Goal: Task Accomplishment & Management: Use online tool/utility

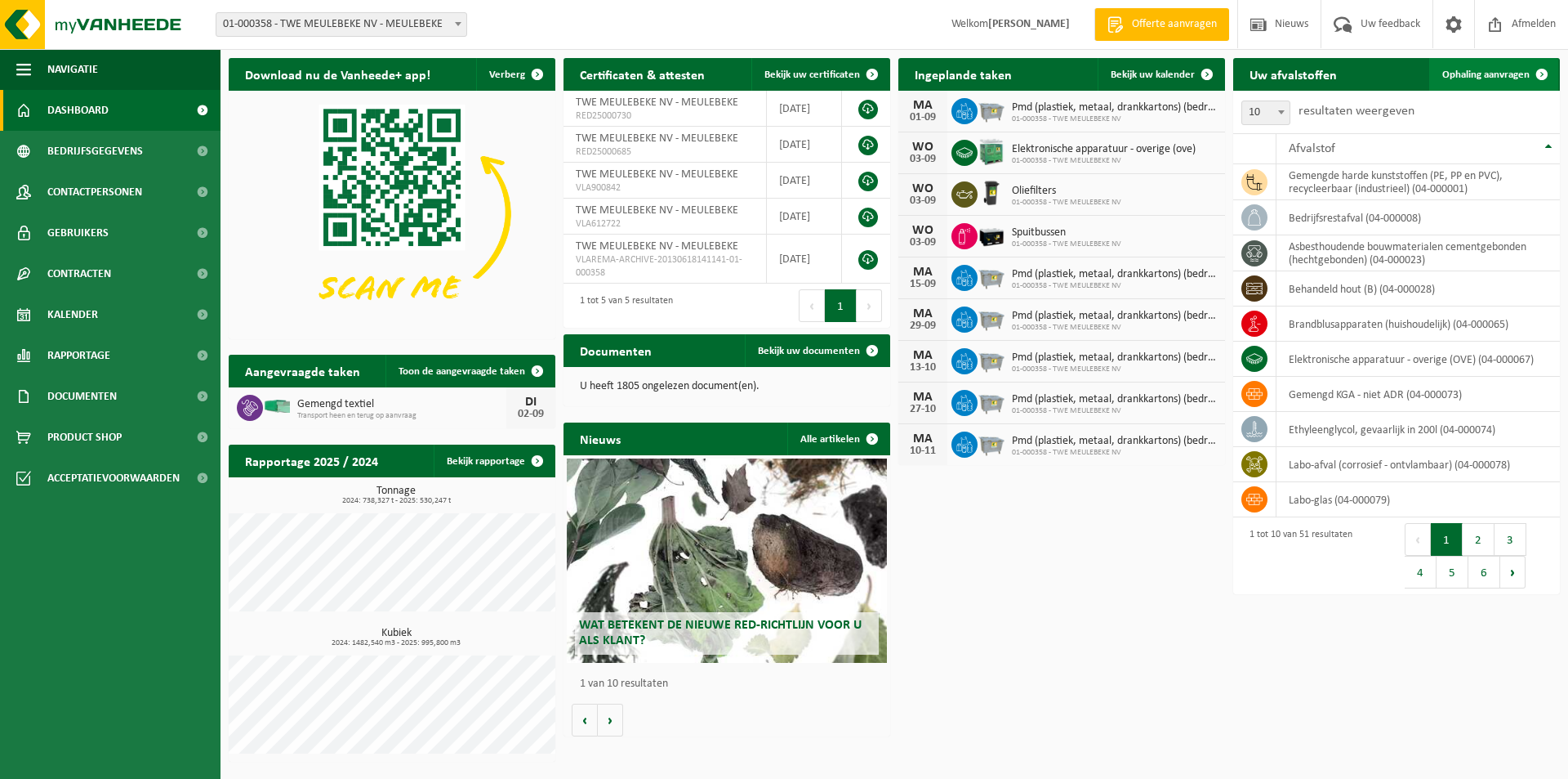
click at [1465, 71] on span "Ophaling aanvragen" at bounding box center [1485, 74] width 87 height 11
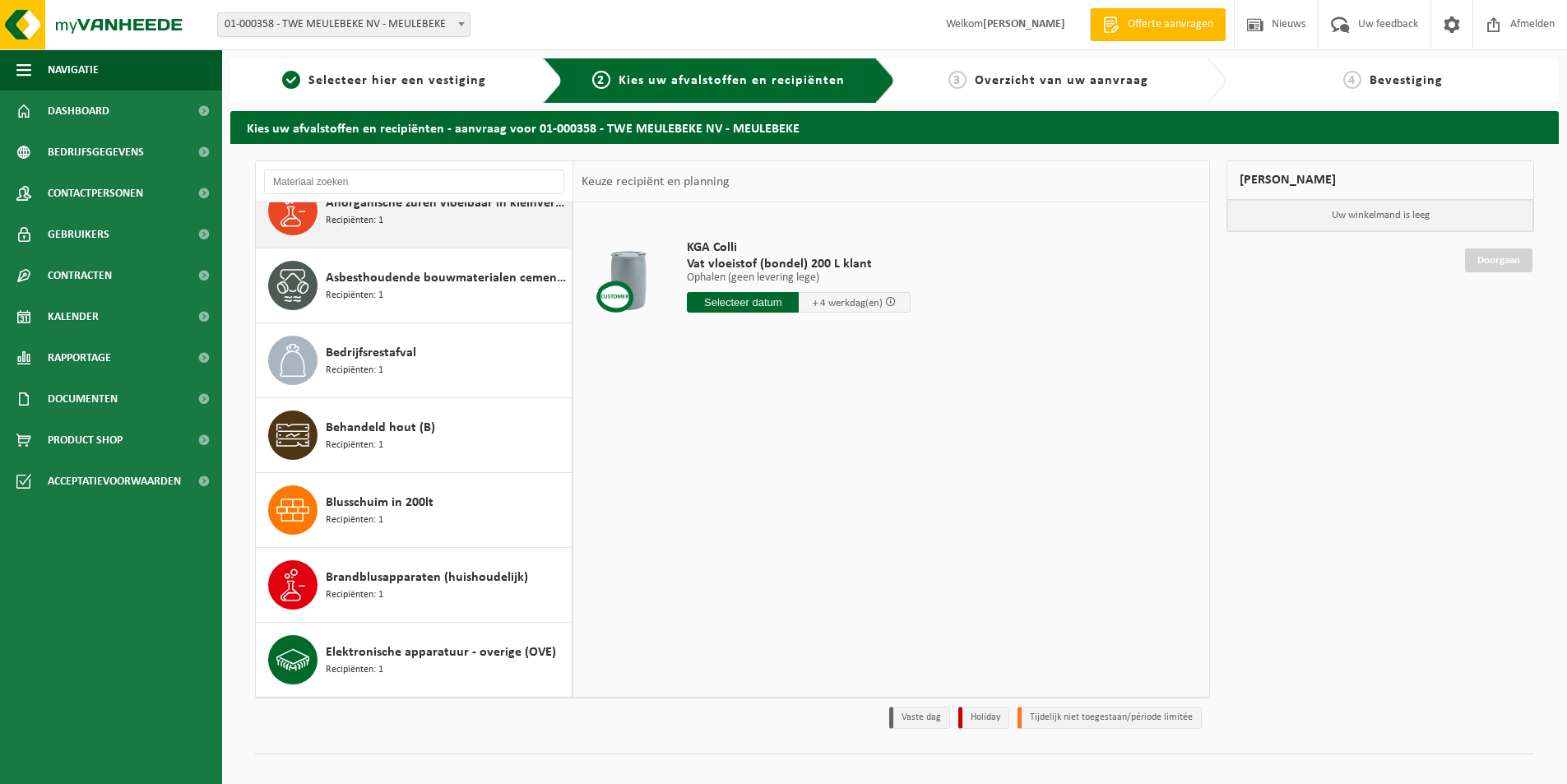
scroll to position [329, 0]
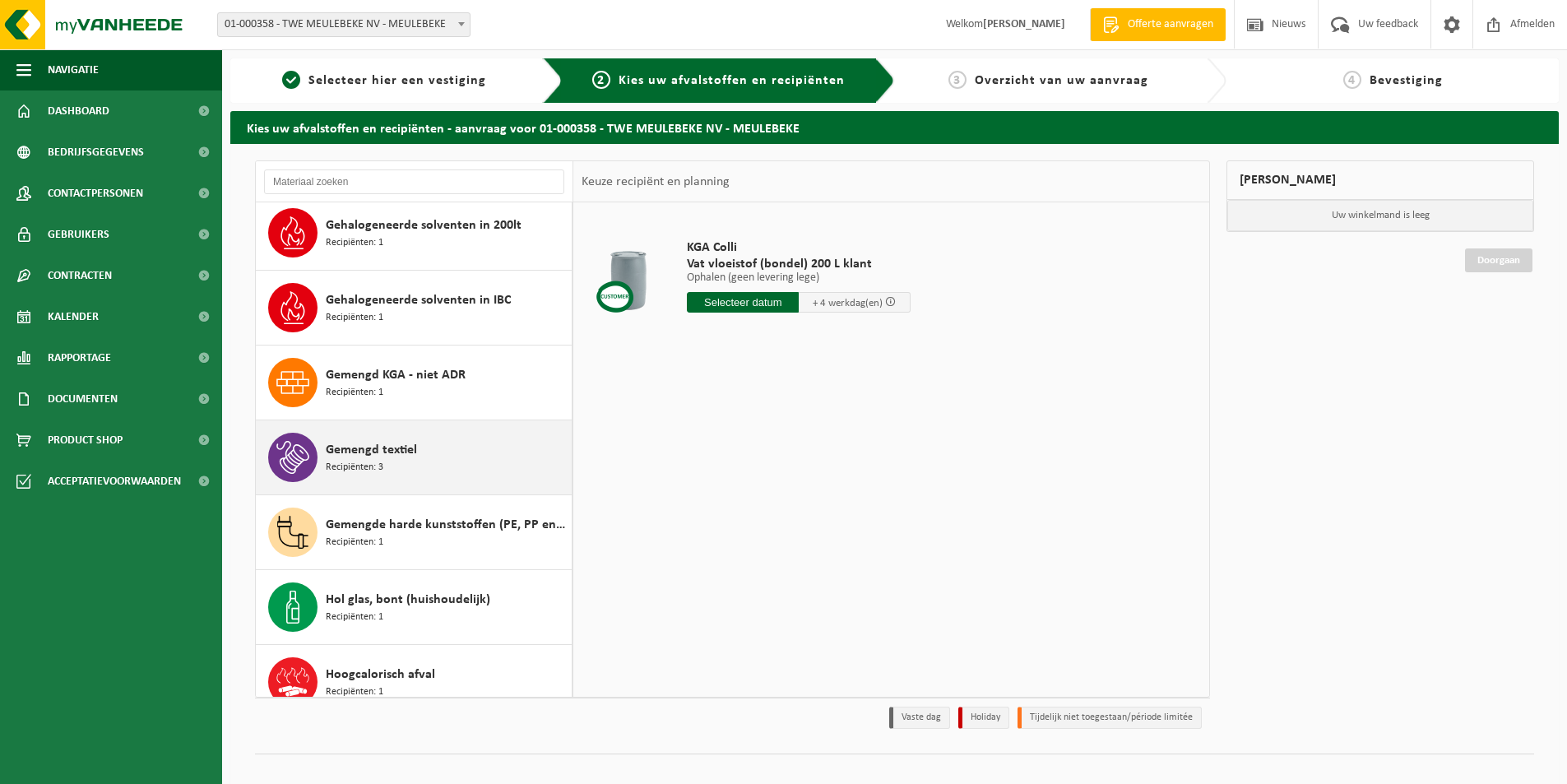
click at [362, 434] on div "Gemengd textiel Recipiënten: 3" at bounding box center [447, 457] width 242 height 50
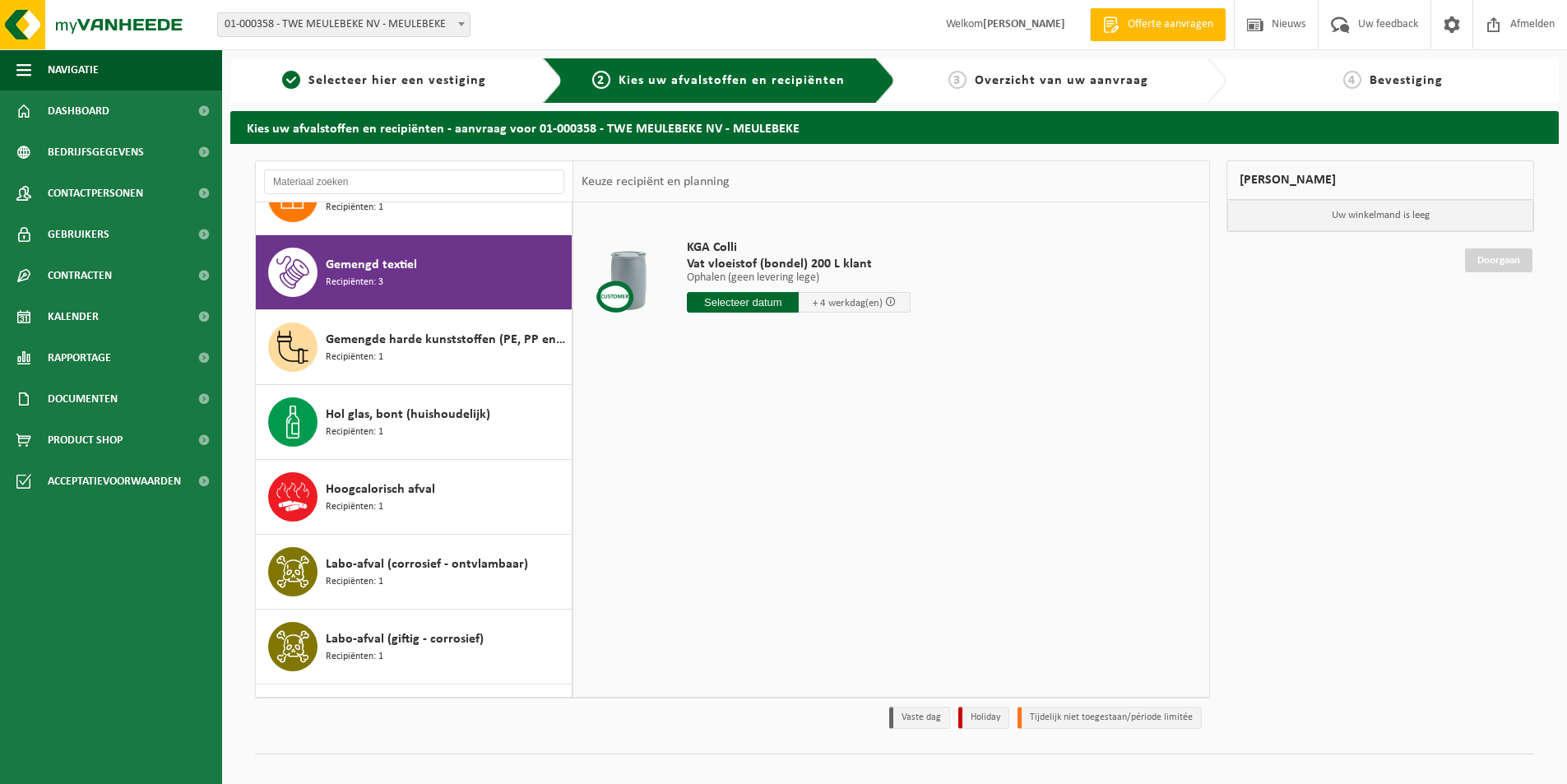
scroll to position [1123, 0]
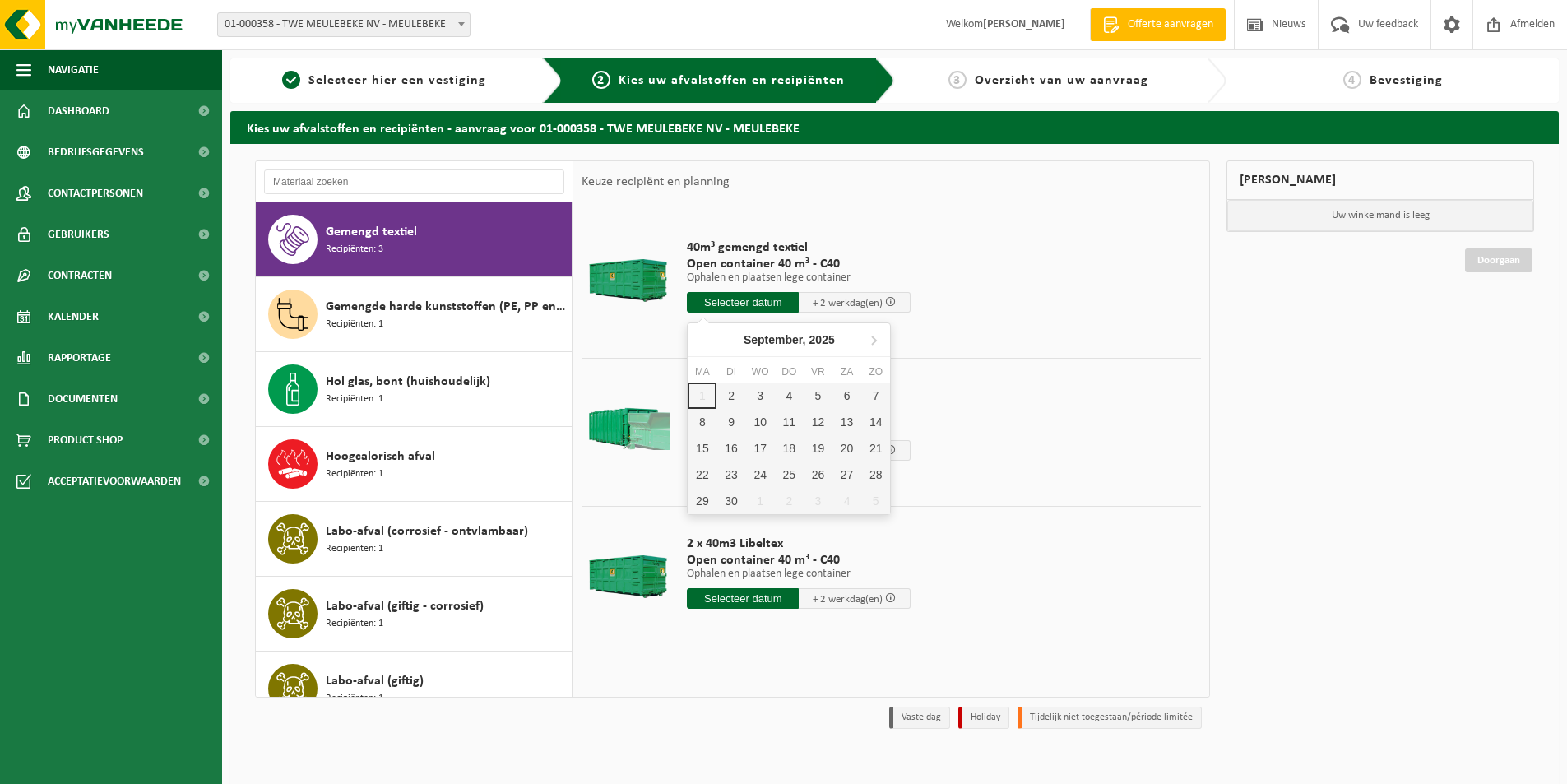
click at [705, 304] on input "text" at bounding box center [743, 302] width 112 height 21
click at [728, 397] on div "2" at bounding box center [731, 395] width 29 height 26
type input "Van 2025-09-02"
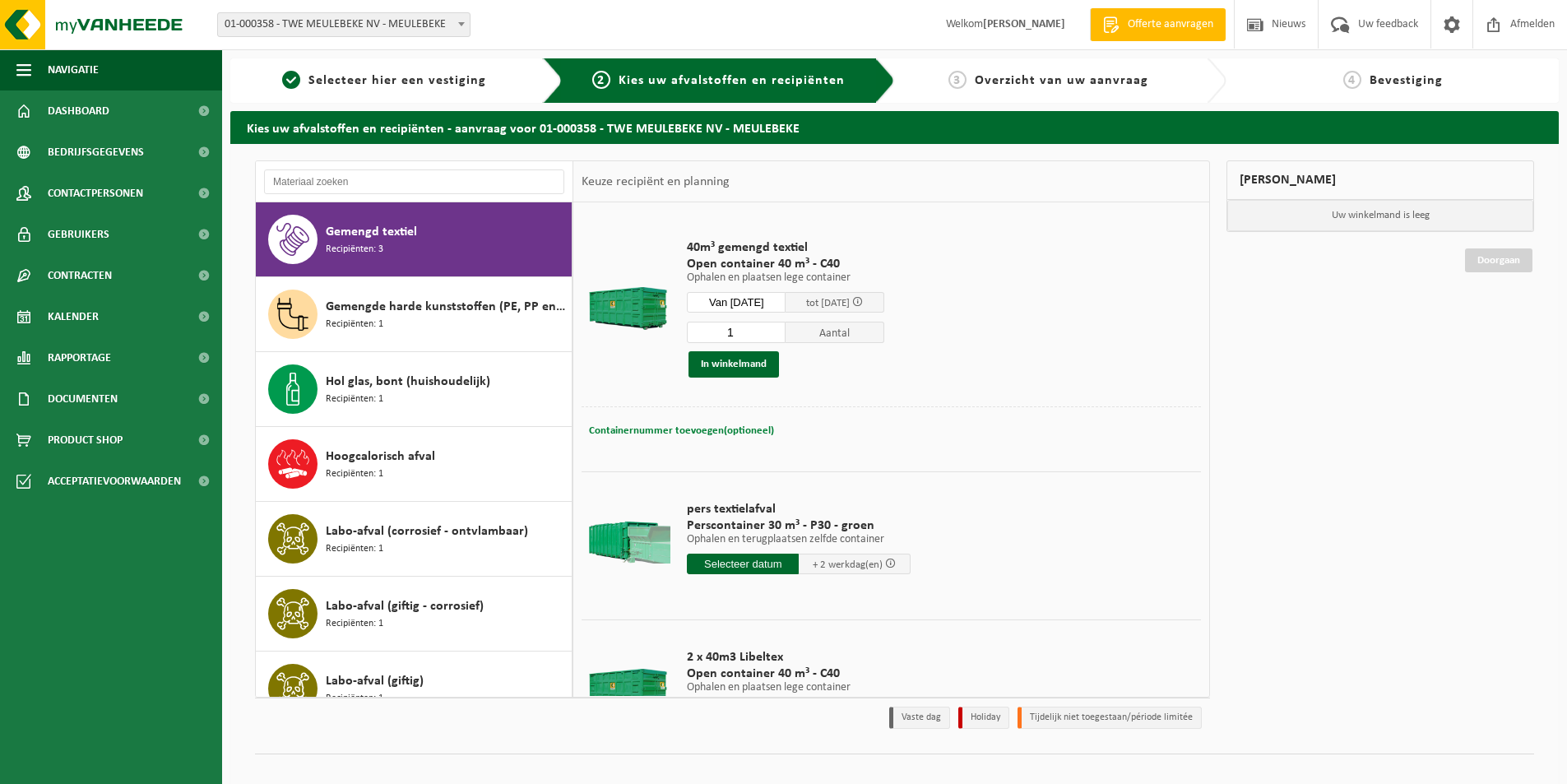
click at [707, 432] on span "Containernummer toevoegen(optioneel)" at bounding box center [682, 430] width 185 height 11
type input "Magazijn 6"
click at [739, 371] on button "In winkelmand" at bounding box center [734, 364] width 91 height 26
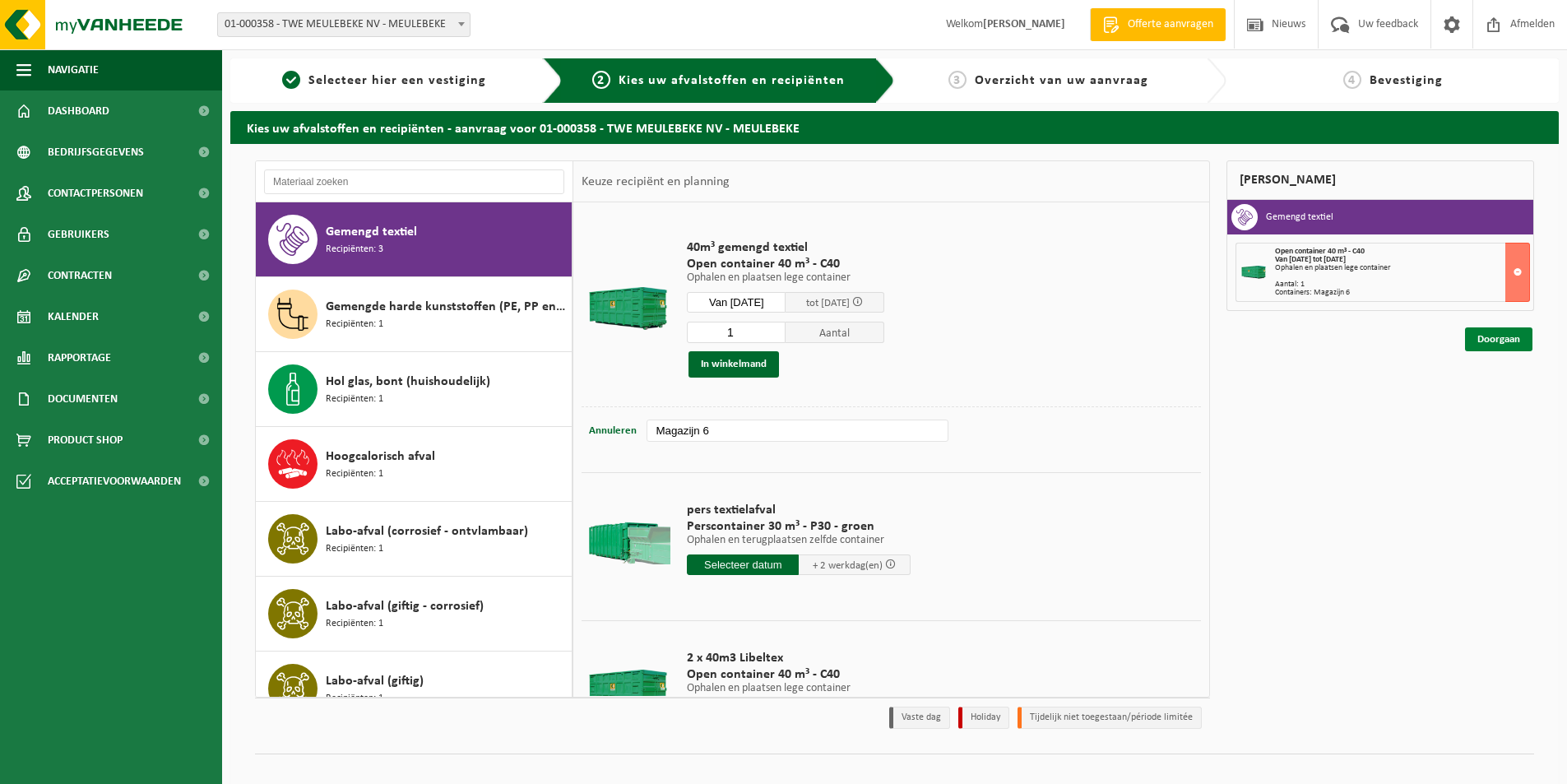
click at [1486, 337] on link "Doorgaan" at bounding box center [1499, 339] width 68 height 24
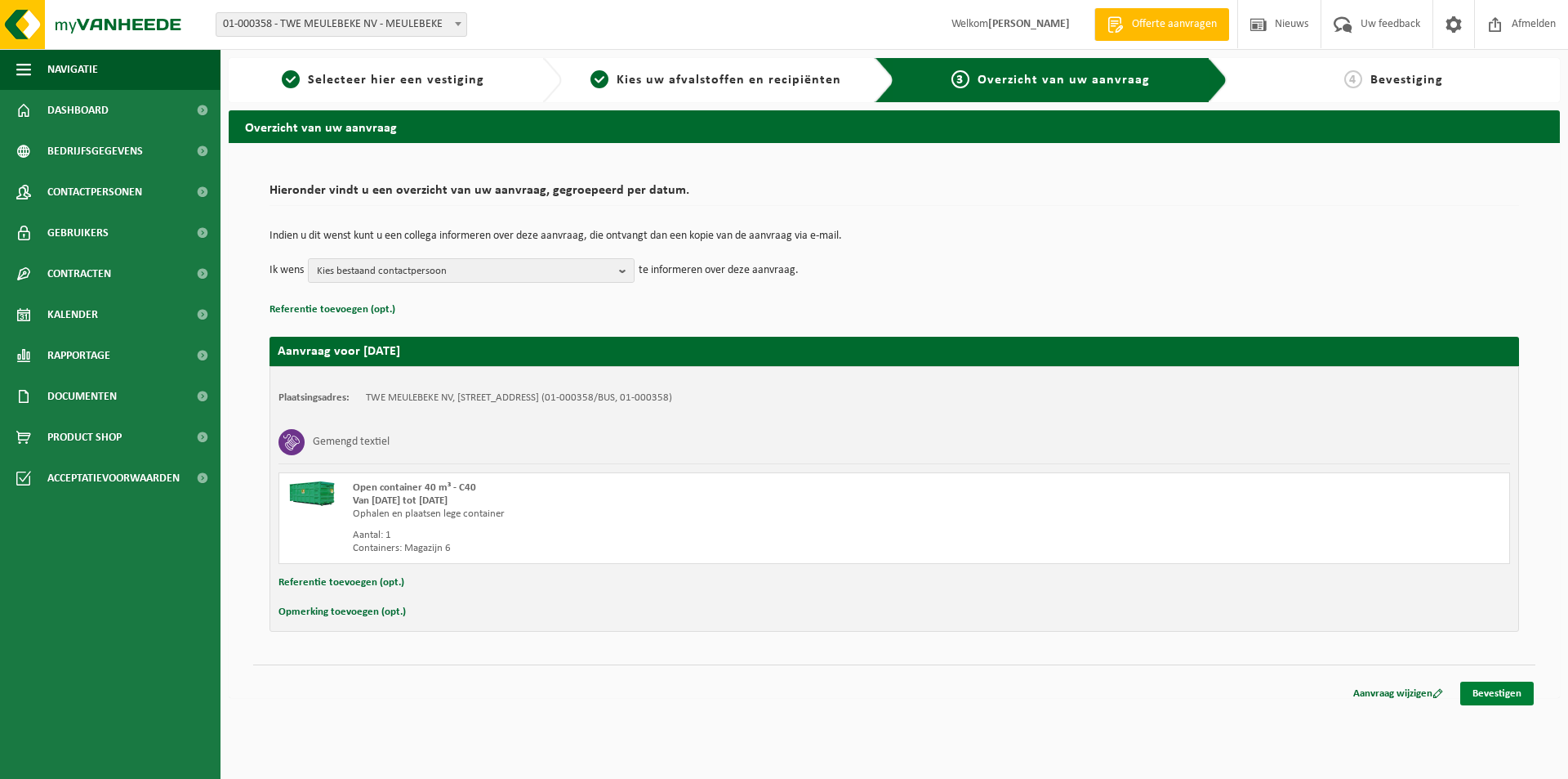
click at [1488, 691] on link "Bevestigen" at bounding box center [1497, 693] width 73 height 24
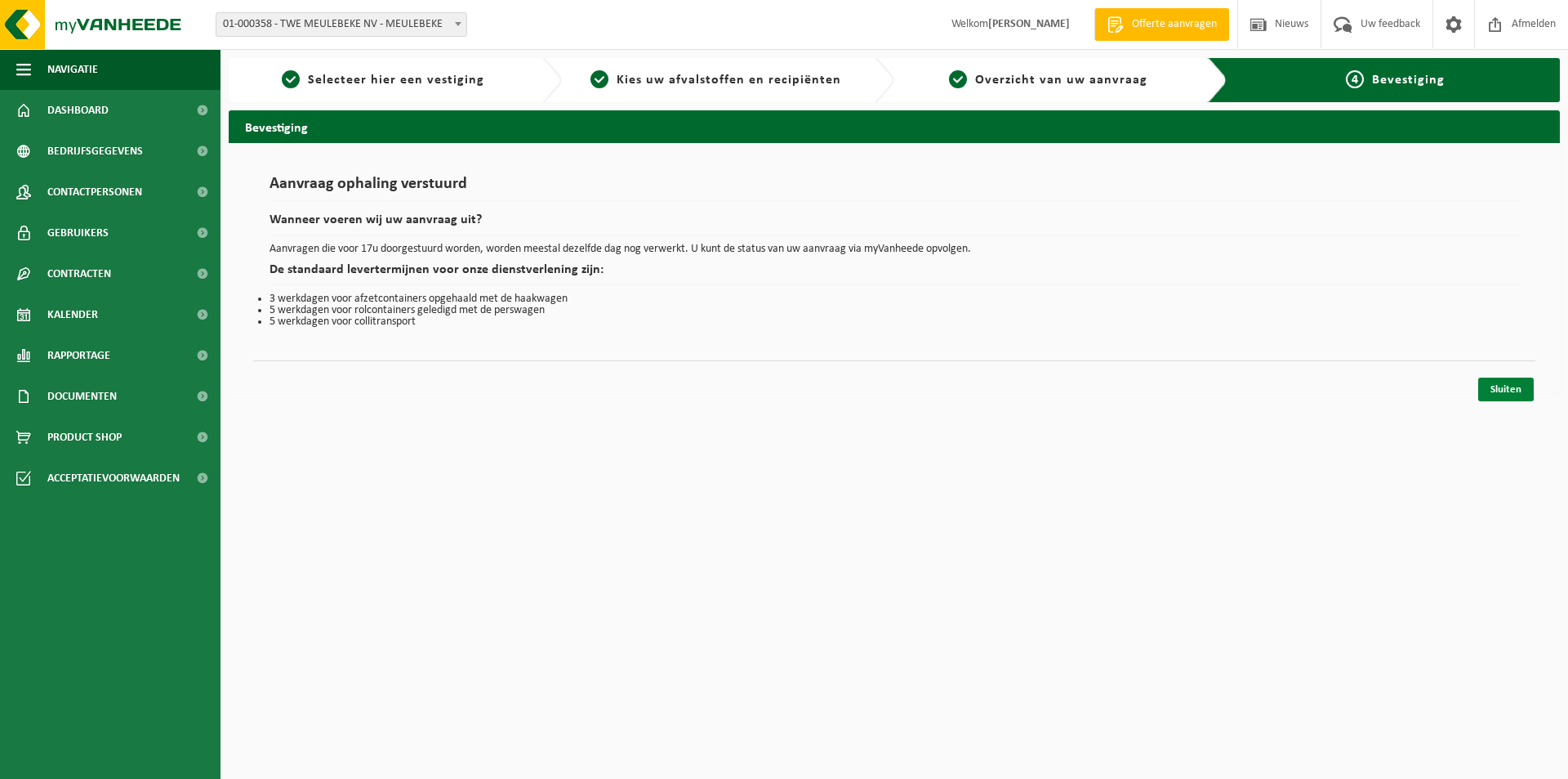
click at [1502, 395] on link "Sluiten" at bounding box center [1506, 389] width 55 height 24
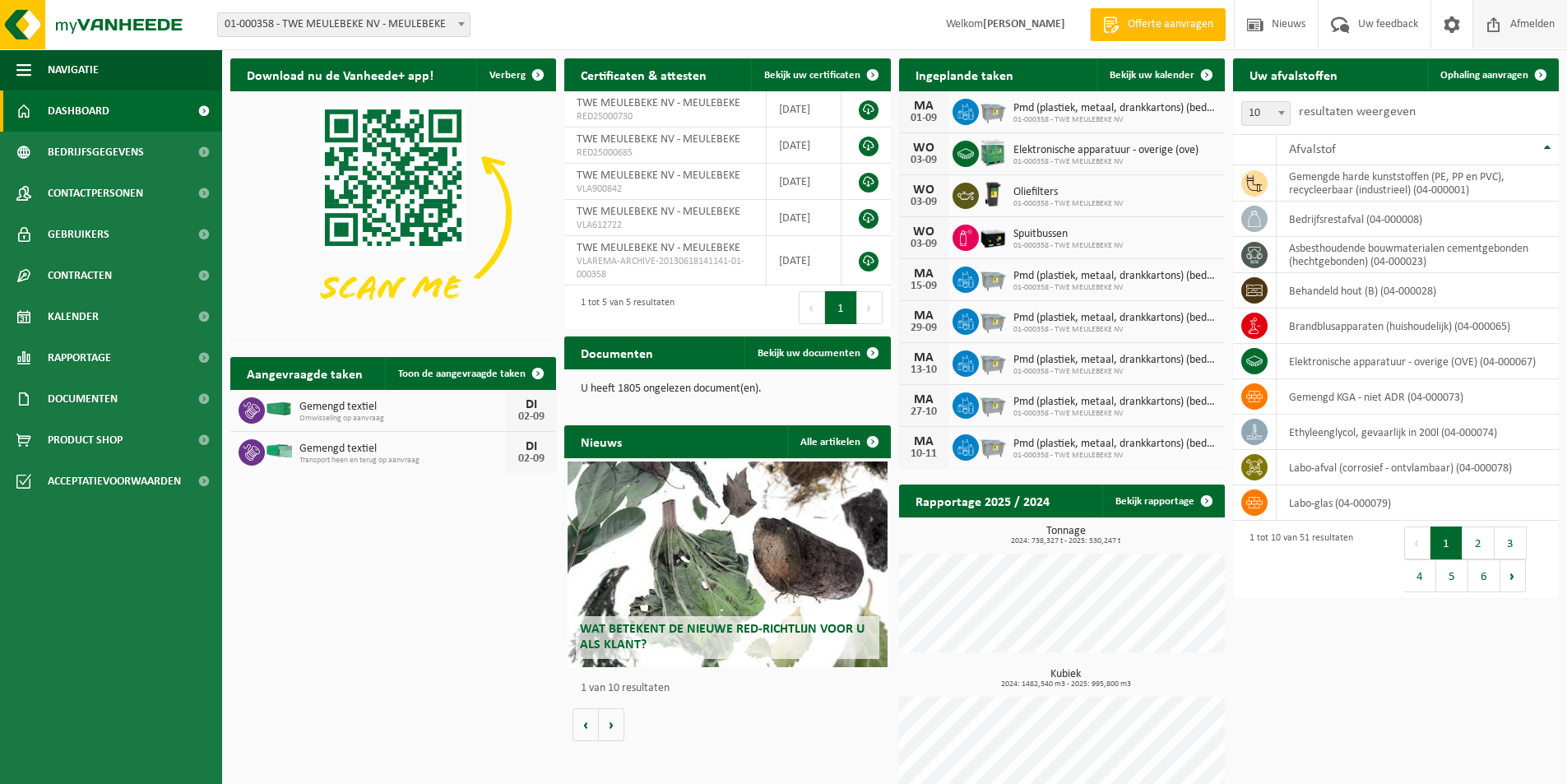
click at [1514, 21] on span "Afmelden" at bounding box center [1532, 24] width 53 height 49
